Goal: Download file/media

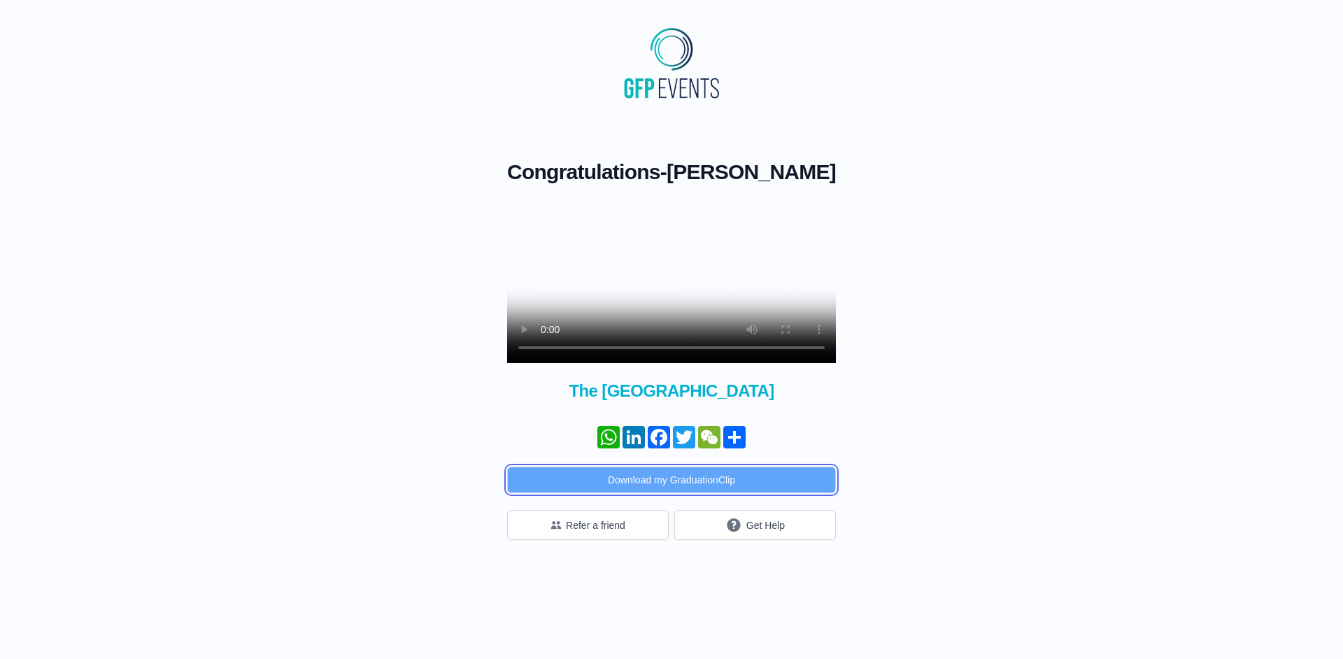
click at [702, 493] on button "Download my GraduationClip" at bounding box center [671, 479] width 329 height 27
click at [1019, 459] on div "Congratulations - [PERSON_NAME] × Share your GraduationClip now! WhatsApp Linke…" at bounding box center [671, 321] width 1298 height 436
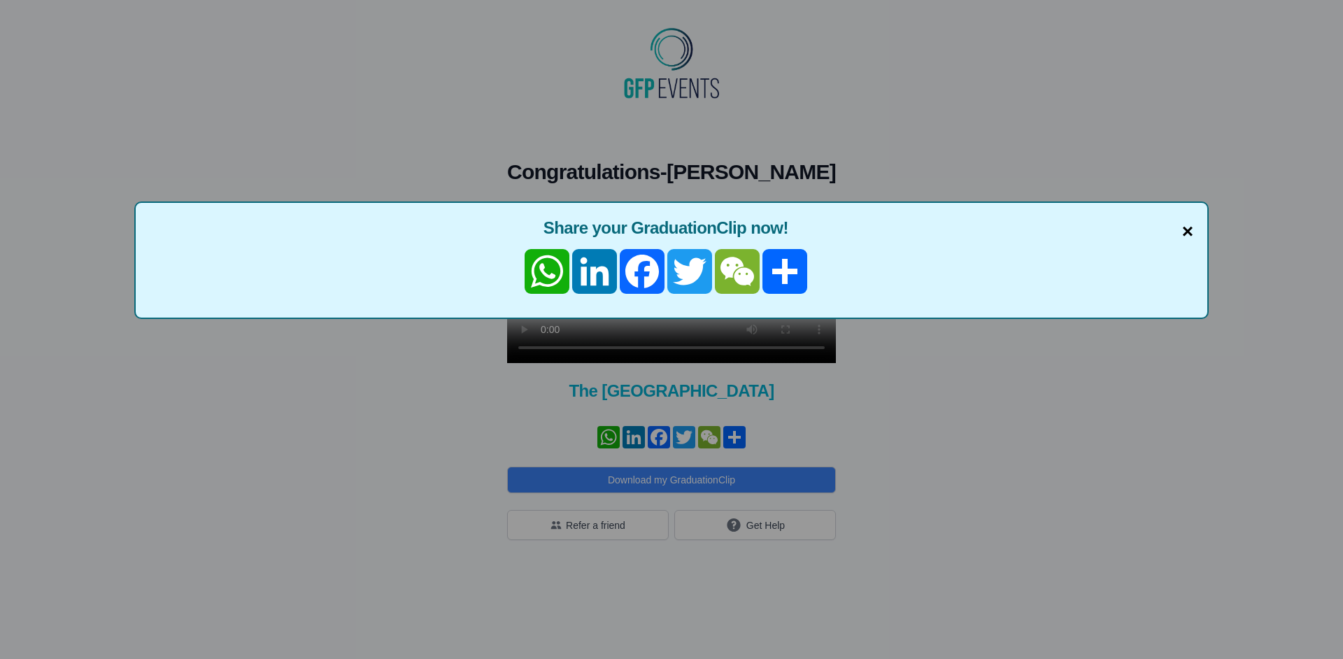
click at [1191, 231] on span "×" at bounding box center [1187, 231] width 11 height 29
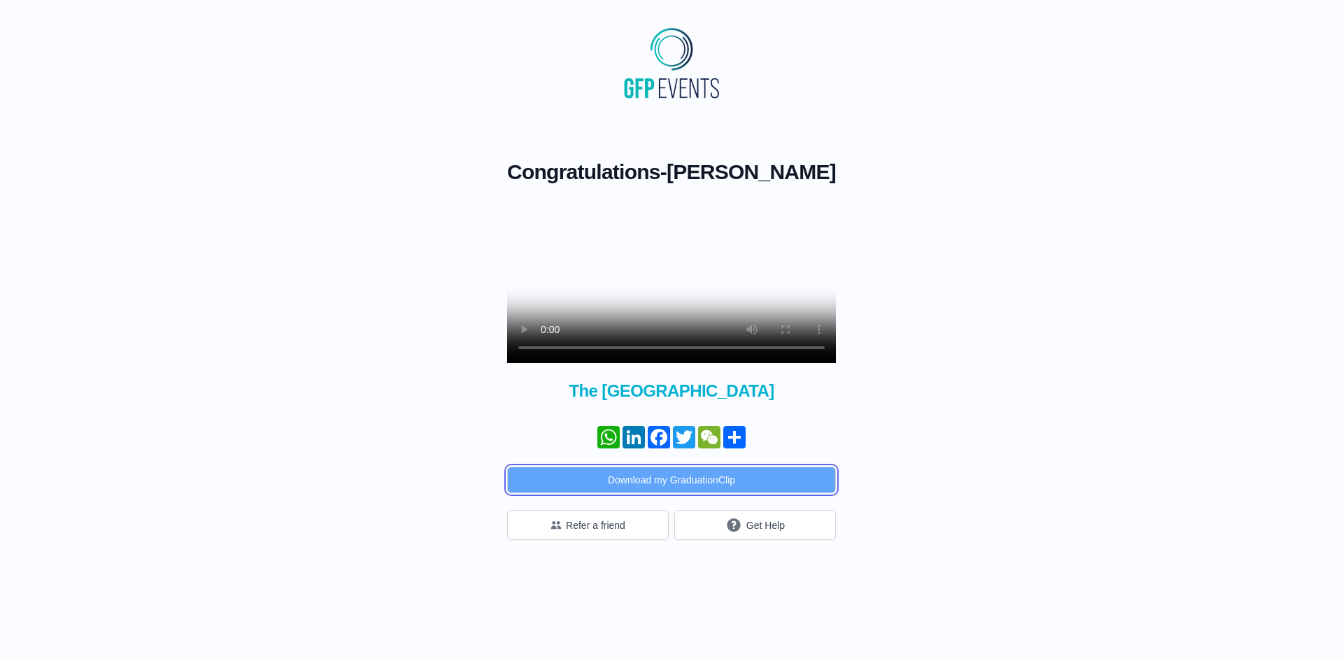
click at [673, 493] on button "Download my GraduationClip" at bounding box center [671, 479] width 329 height 27
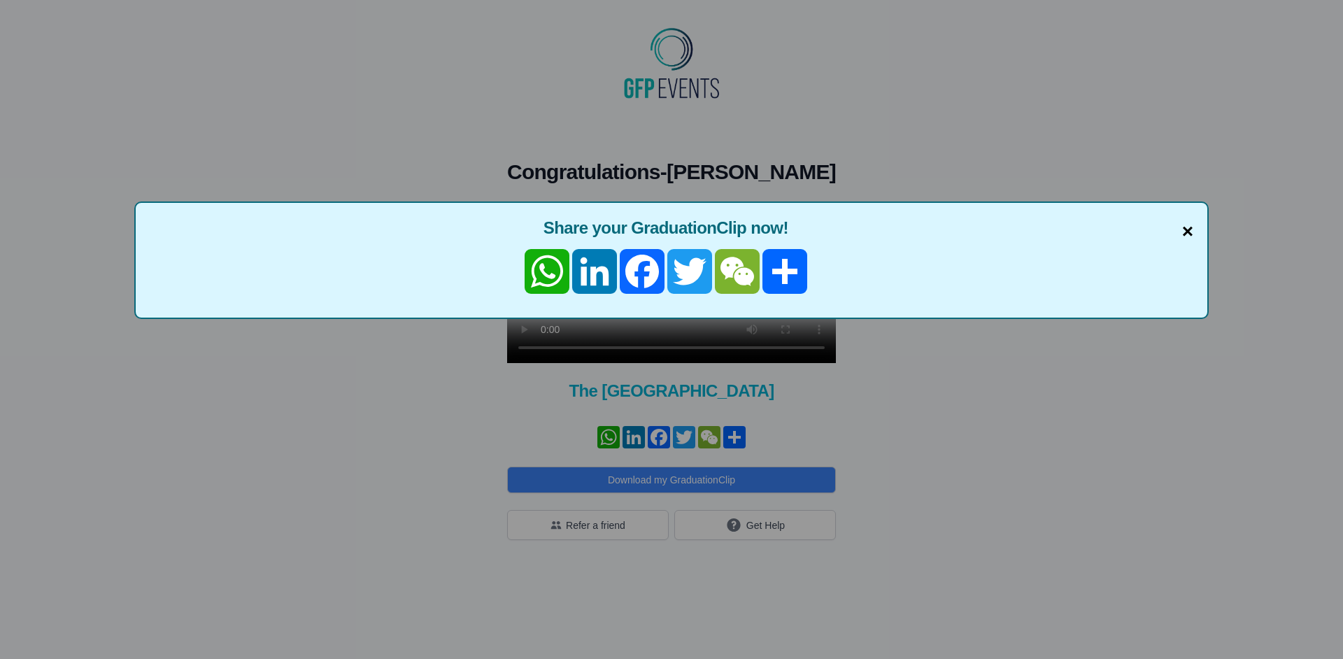
click at [1190, 235] on span "×" at bounding box center [1187, 231] width 11 height 29
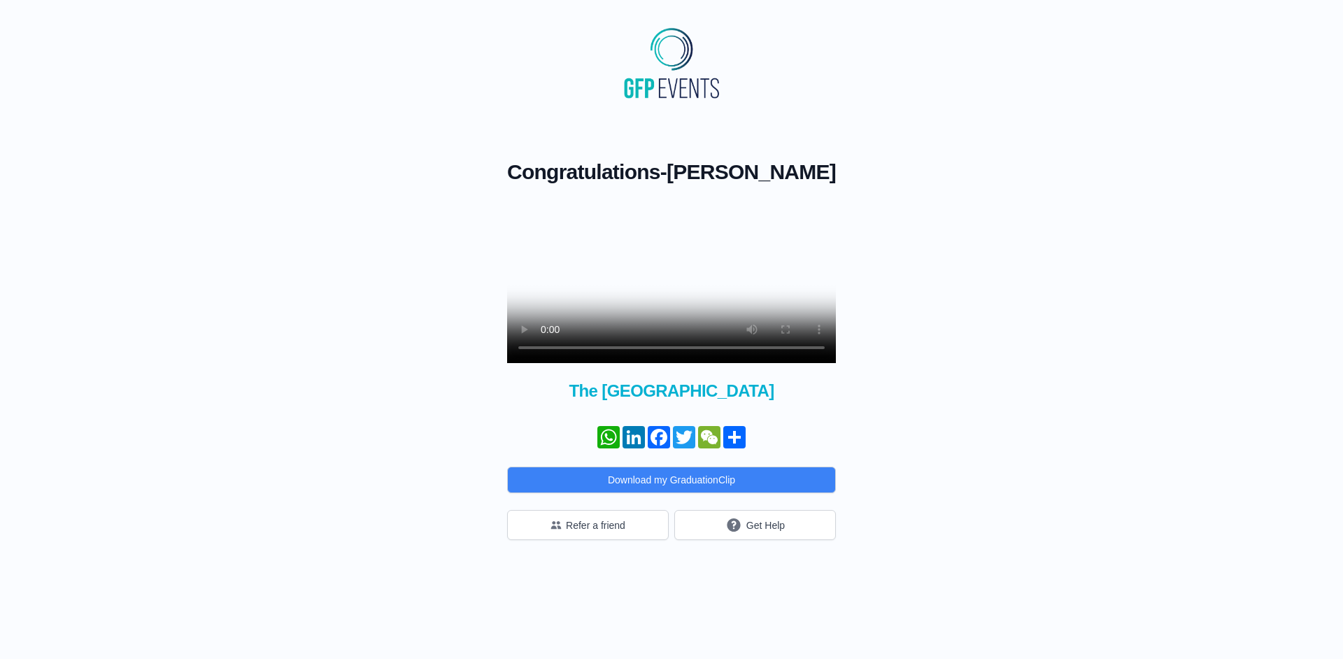
click at [1159, 485] on div "Congratulations - [PERSON_NAME] × Share your GraduationClip now! WhatsApp Linke…" at bounding box center [671, 321] width 1298 height 436
